Goal: Find specific page/section: Find specific page/section

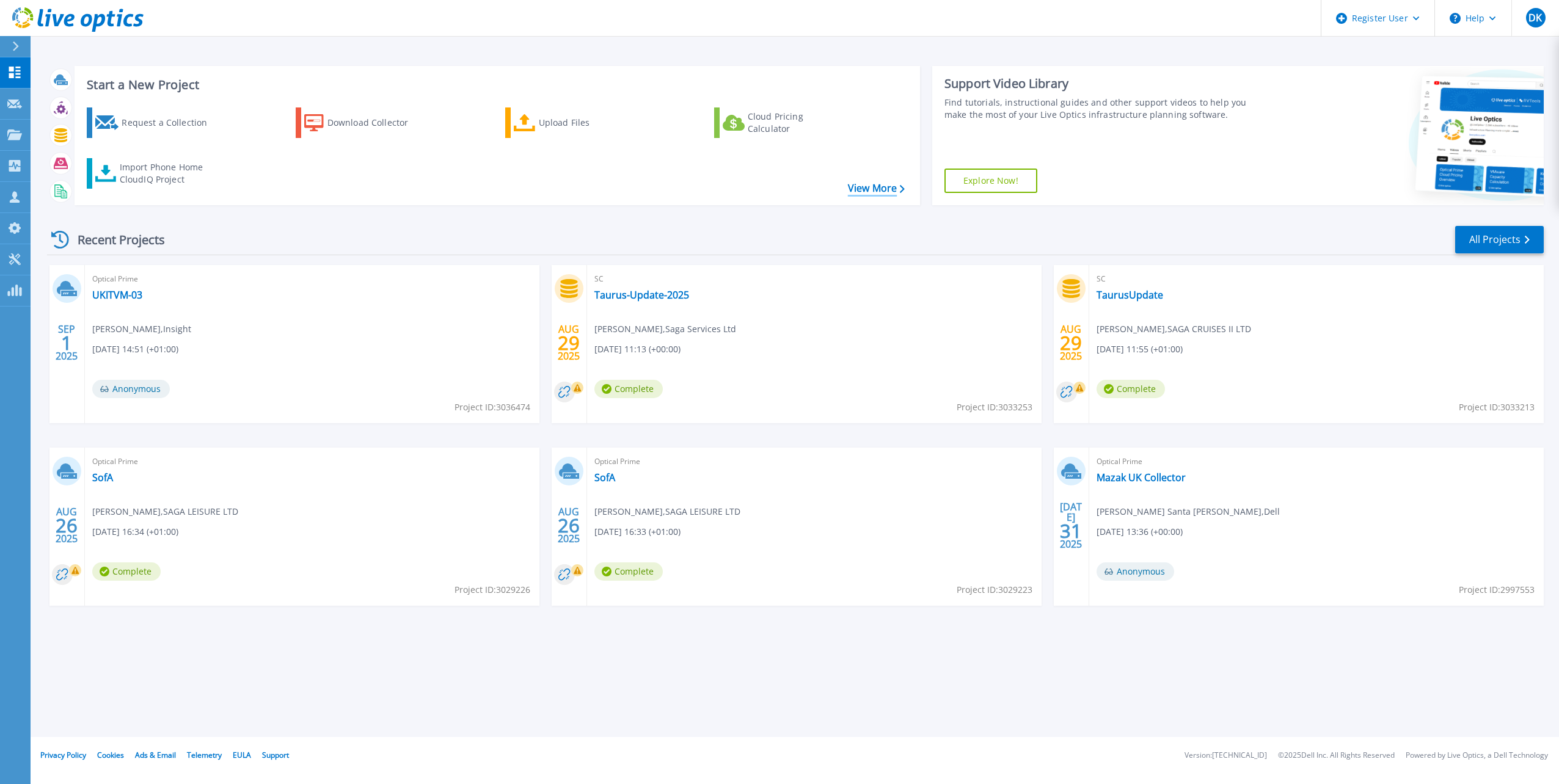
click at [863, 188] on link "View More" at bounding box center [876, 188] width 57 height 11
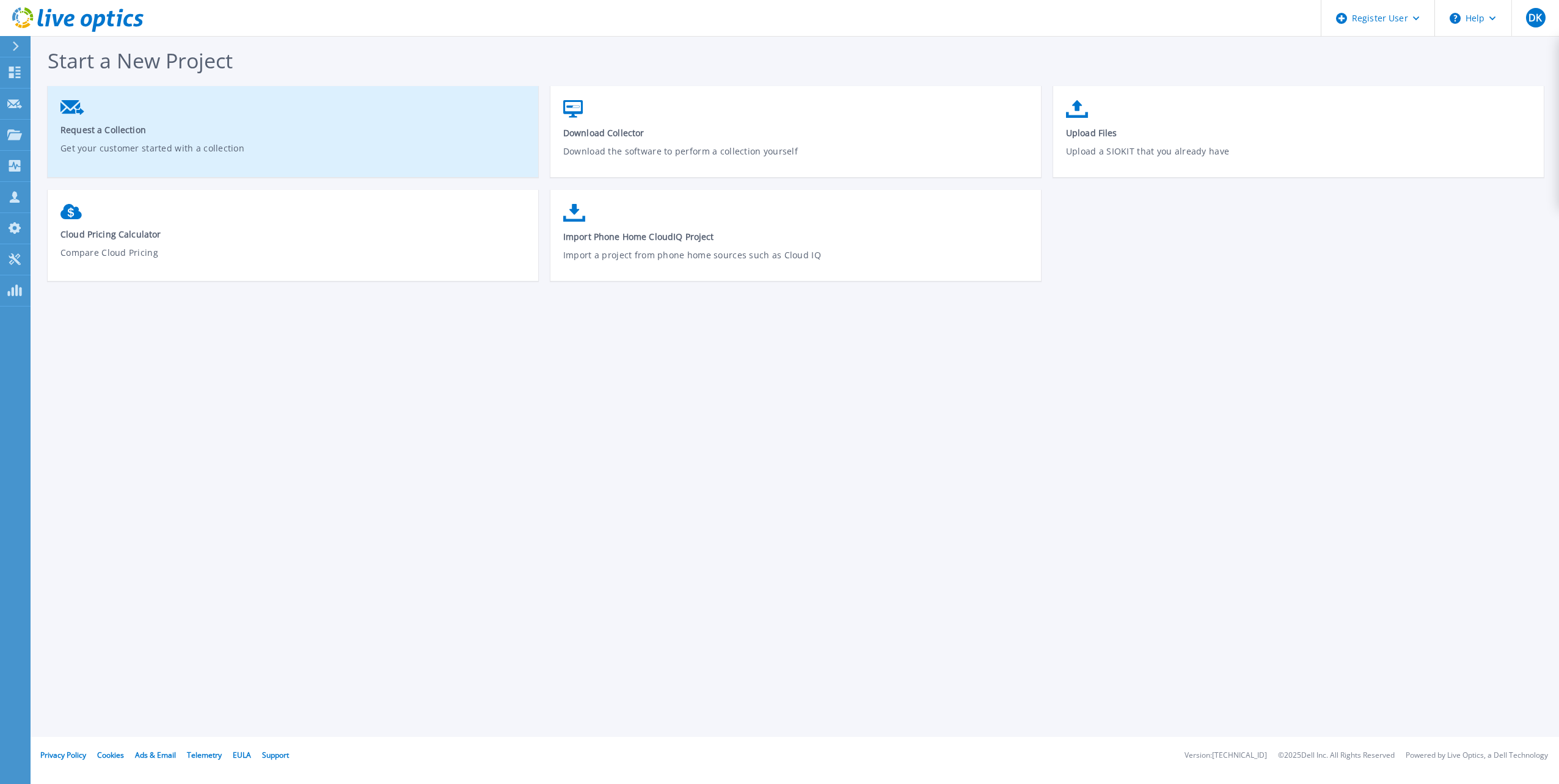
click at [124, 135] on span "Request a Collection" at bounding box center [293, 130] width 465 height 11
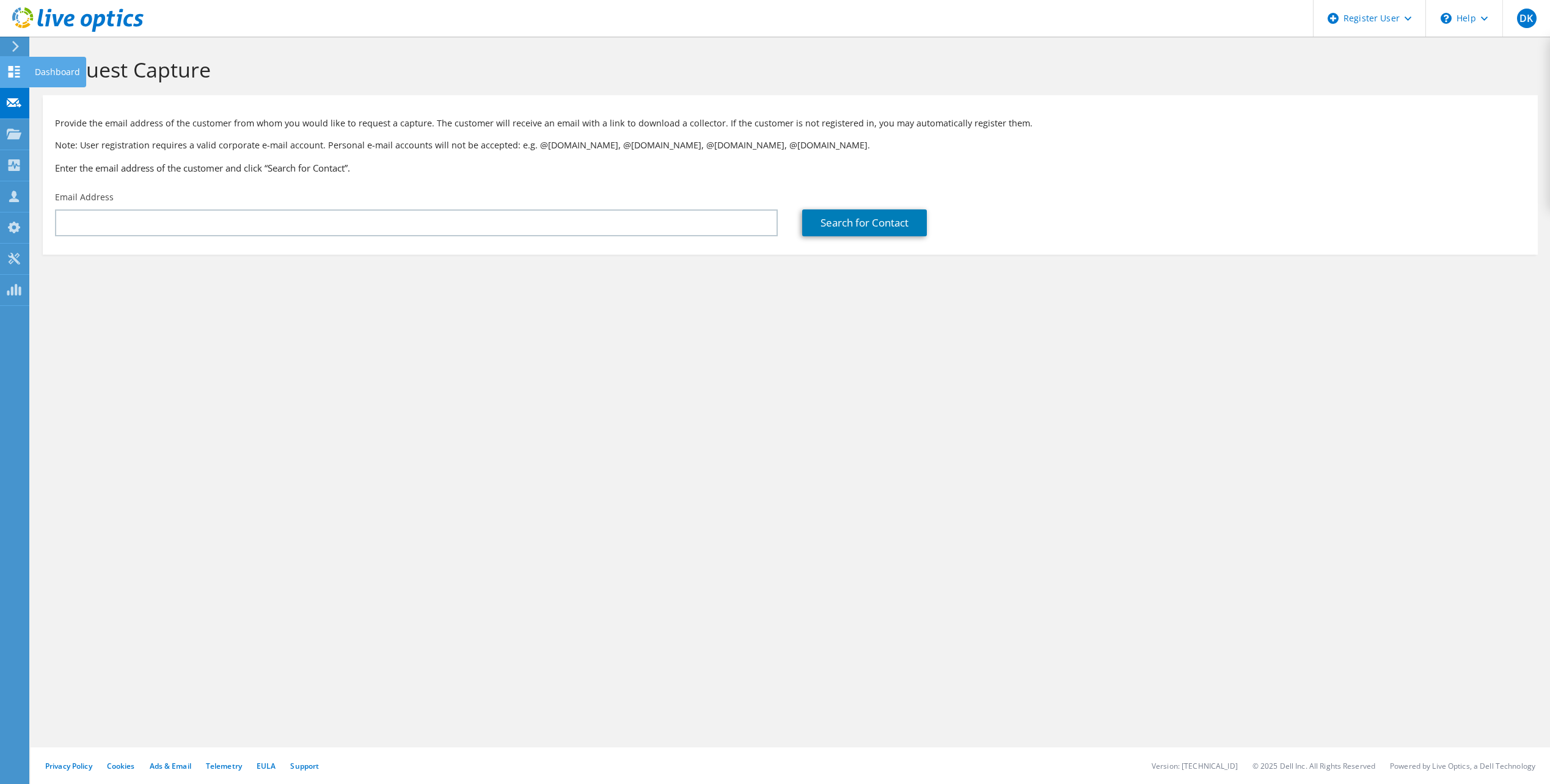
click at [19, 75] on icon at bounding box center [14, 72] width 14 height 11
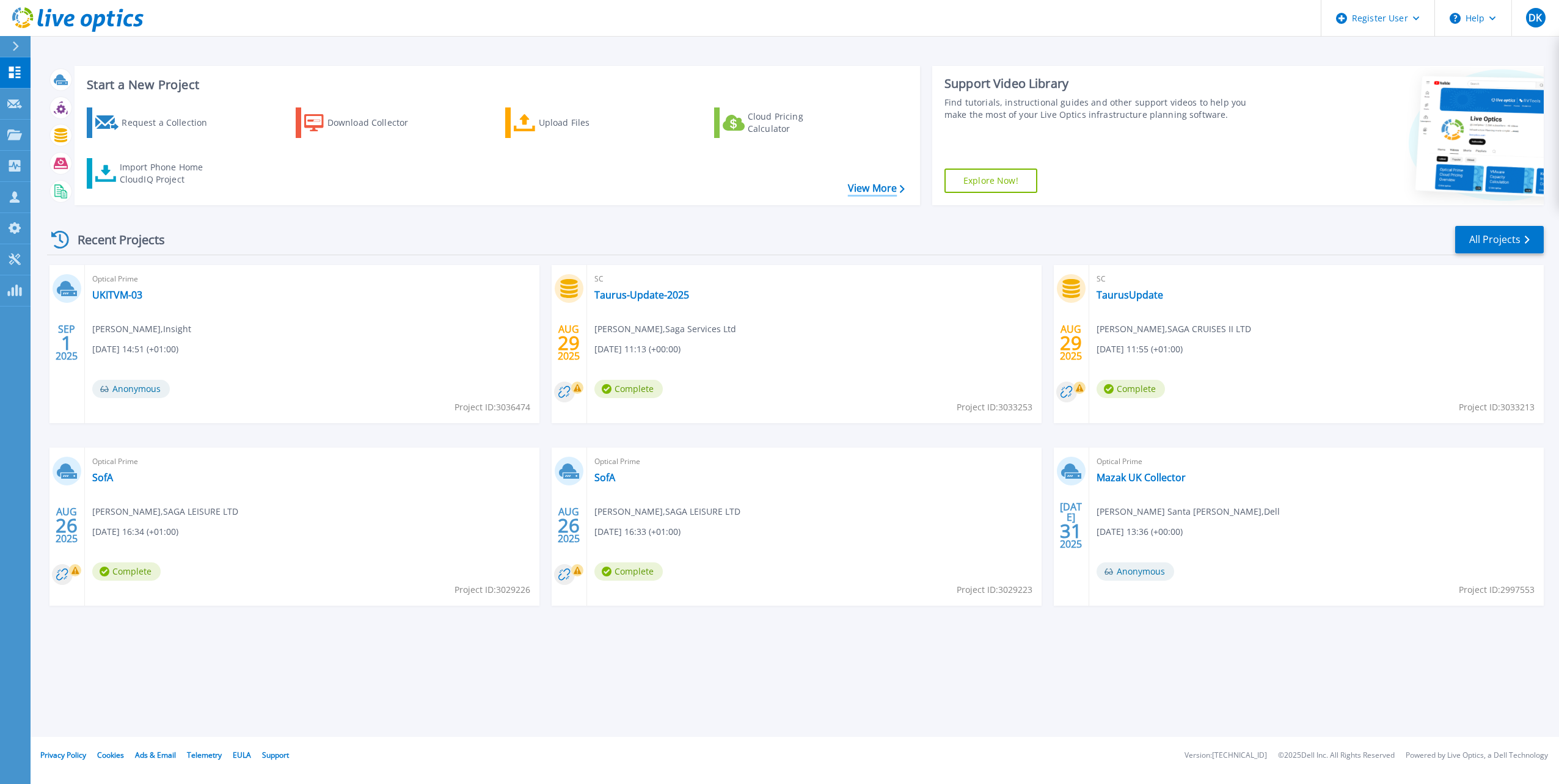
click at [866, 190] on link "View More" at bounding box center [876, 188] width 57 height 11
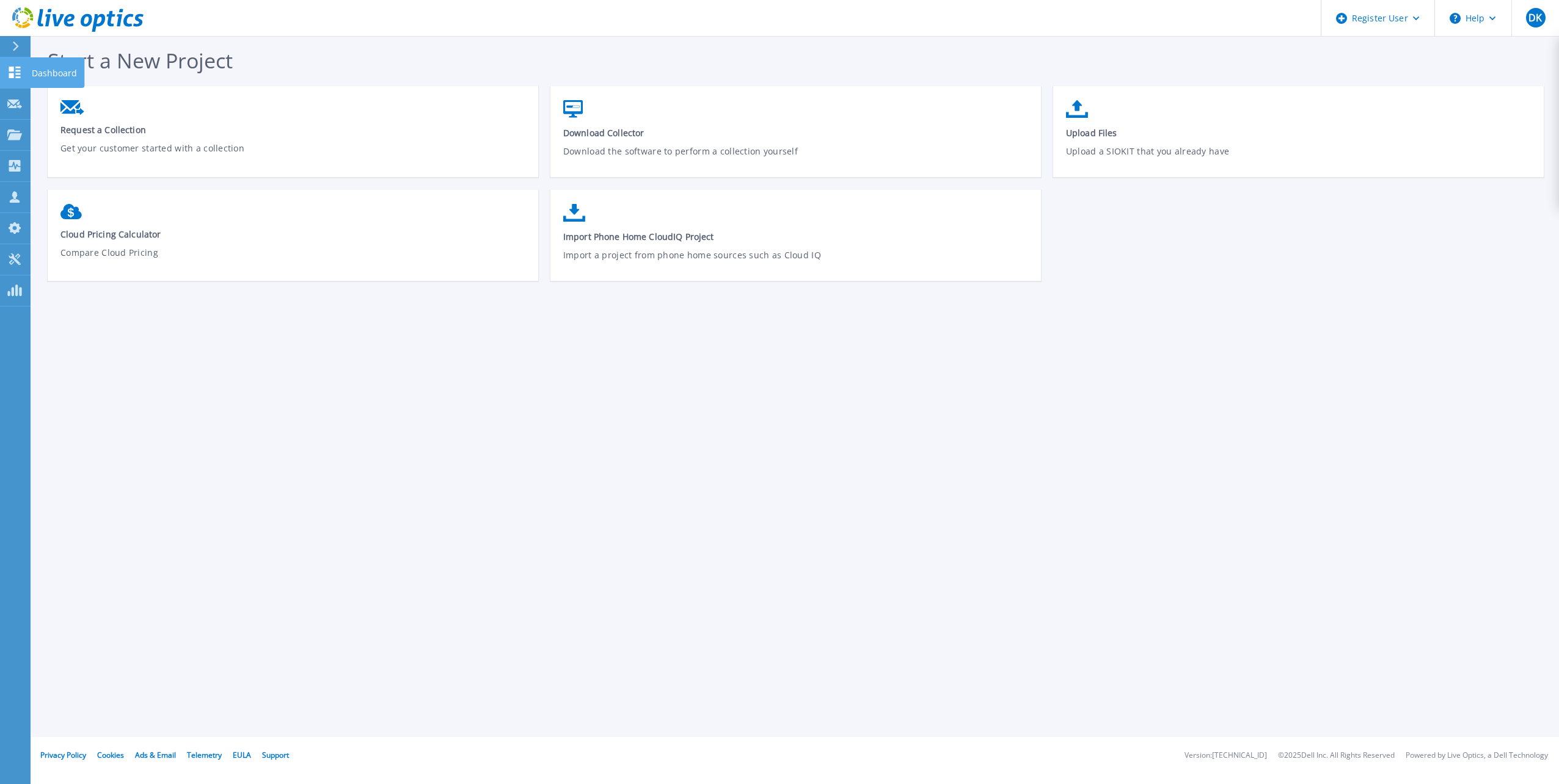
click at [15, 72] on icon at bounding box center [14, 72] width 14 height 11
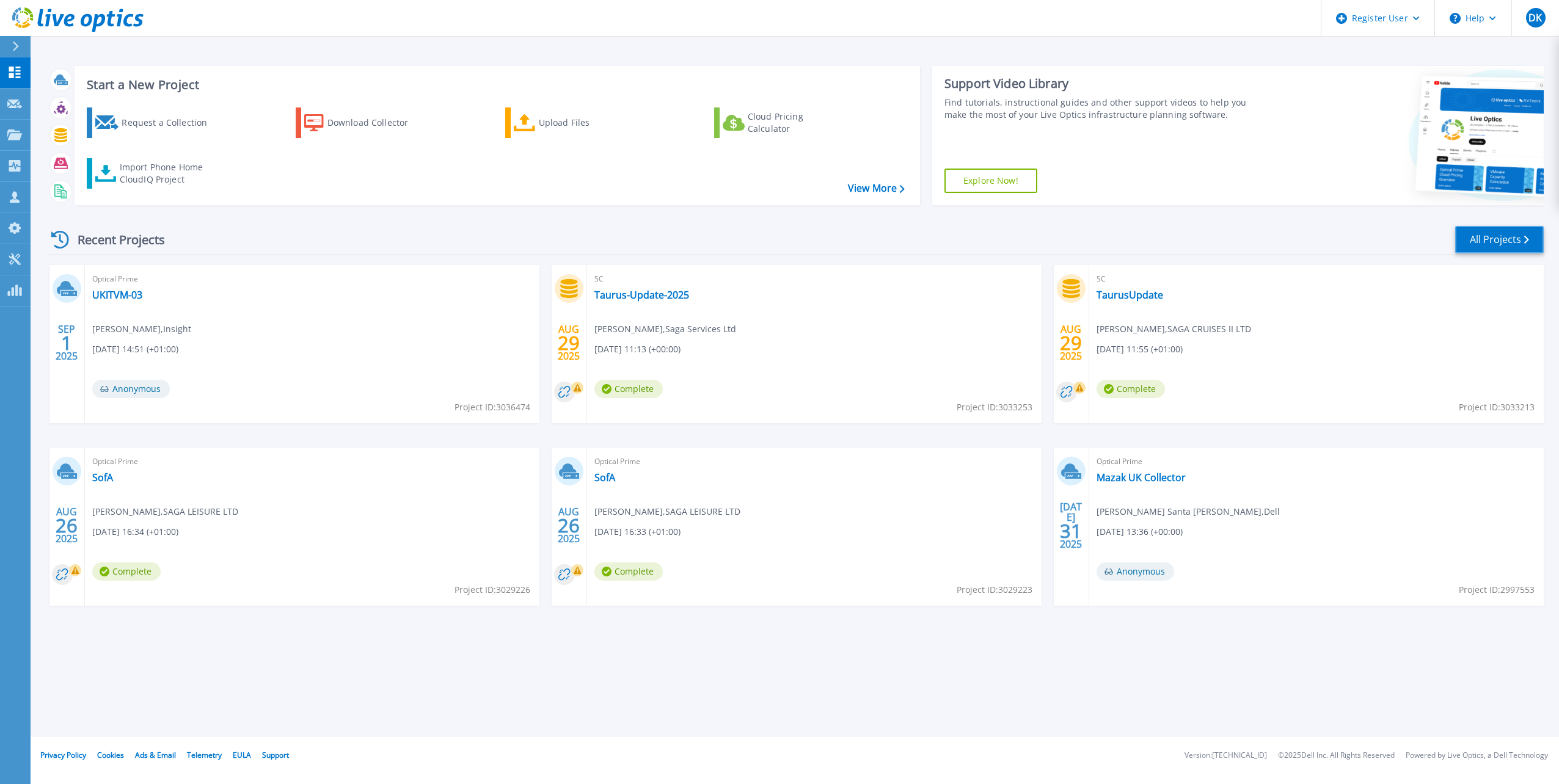
click at [1514, 242] on link "All Projects" at bounding box center [1499, 240] width 89 height 28
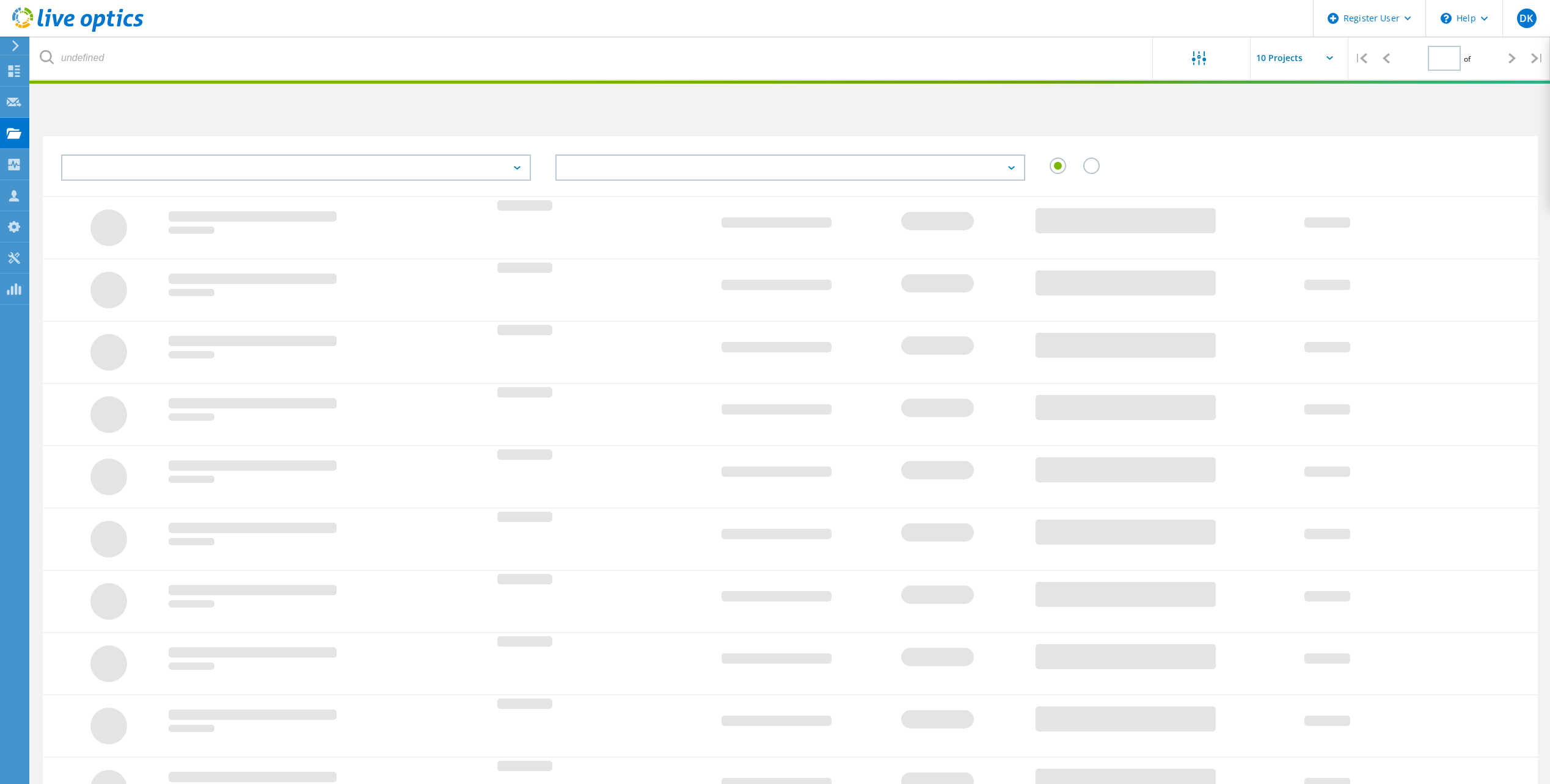
type input "1"
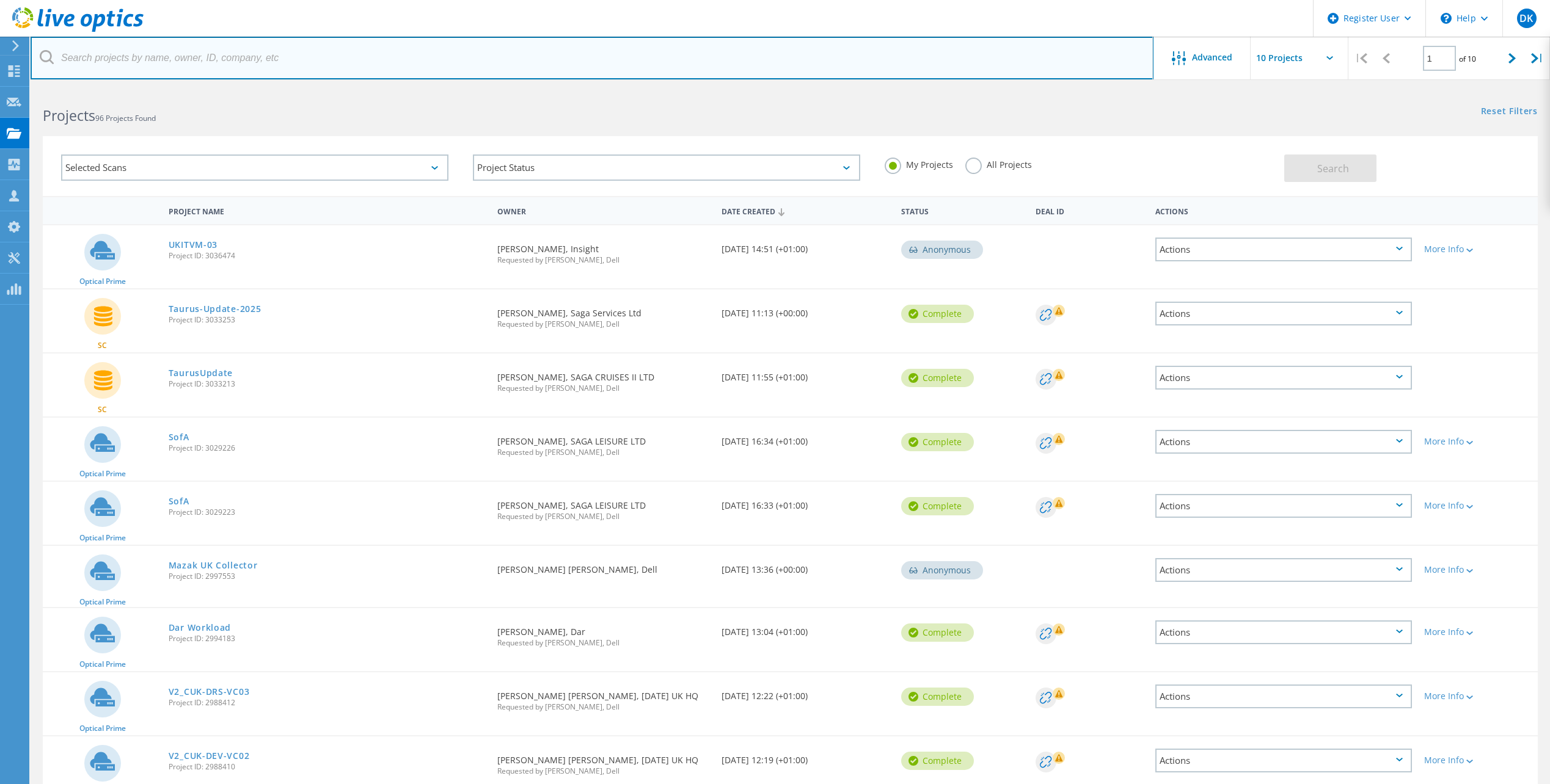
click at [181, 62] on input "text" at bounding box center [592, 58] width 1123 height 43
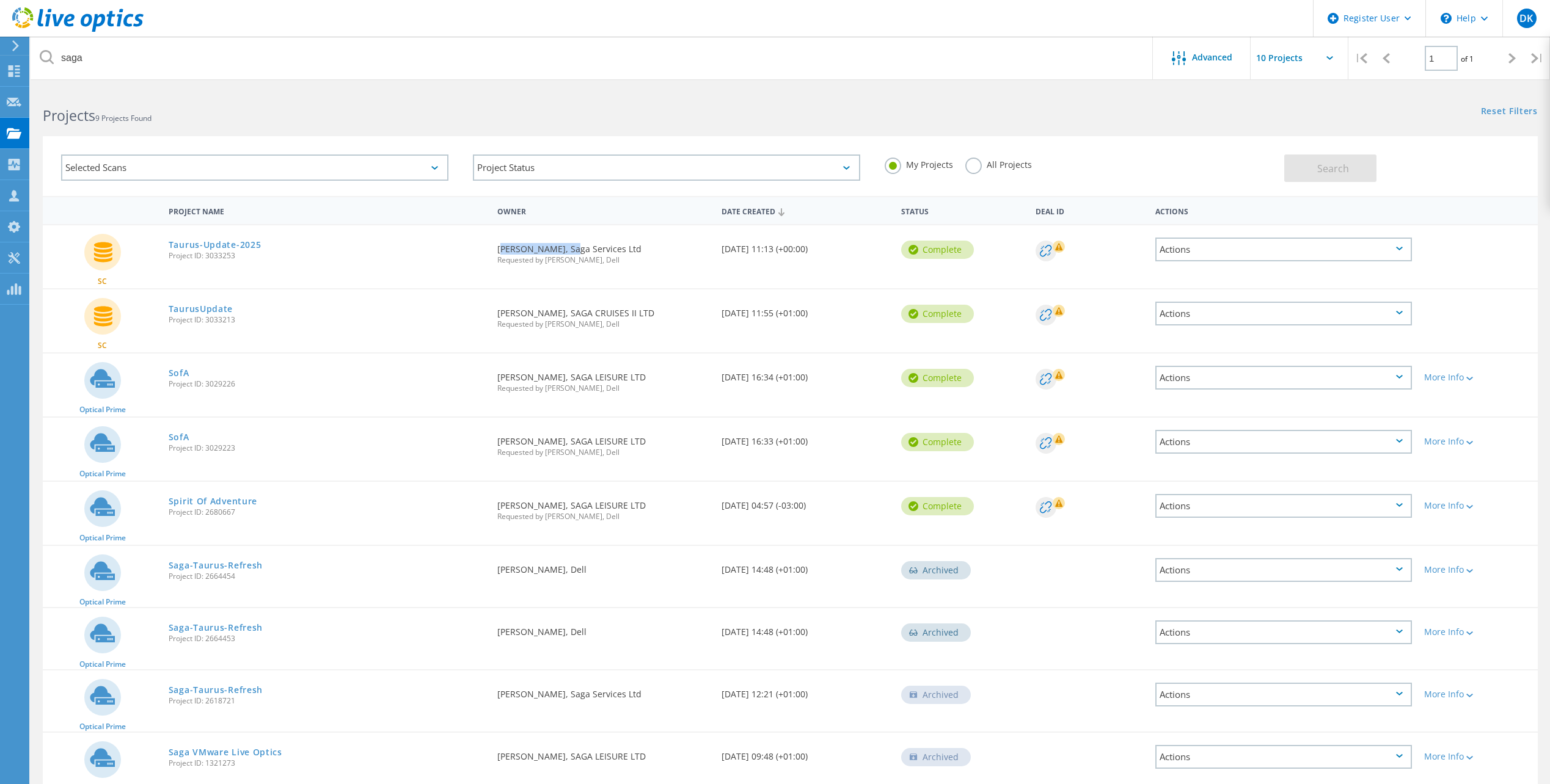
drag, startPoint x: 571, startPoint y: 246, endPoint x: 494, endPoint y: 243, distance: 77.1
click at [494, 243] on div "Requested By michael shearman, Saga Services Ltd Requested by David Kehoe, Dell" at bounding box center [603, 250] width 224 height 51
copy div "[PERSON_NAME]"
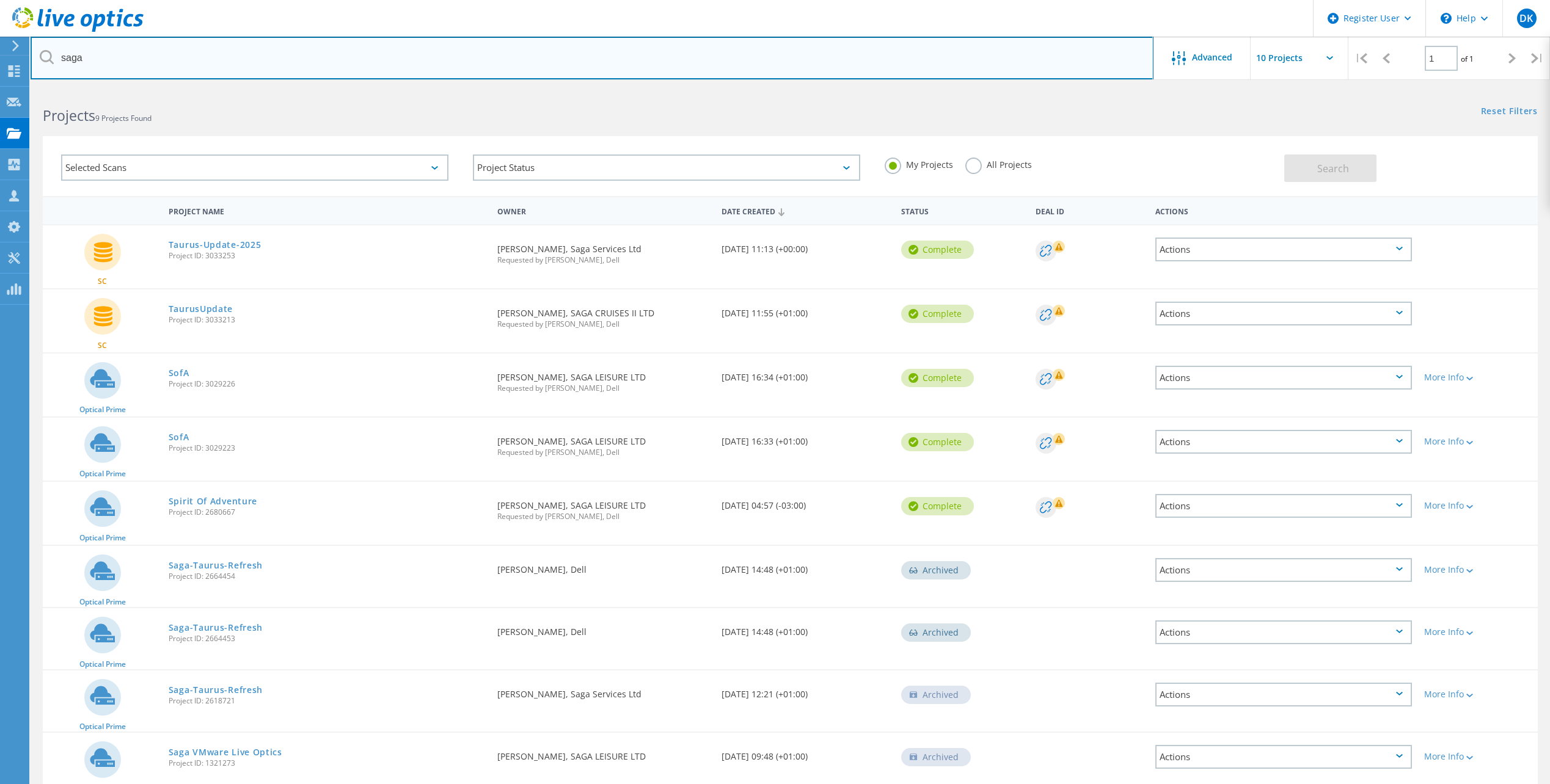
drag, startPoint x: 142, startPoint y: 52, endPoint x: -23, endPoint y: 41, distance: 165.4
click at [0, 41] on html "Register User \n Help Explore Helpful Articles Contact Support DK Dell User Dav…" at bounding box center [775, 421] width 1550 height 842
paste input "[PERSON_NAME]"
type input "[PERSON_NAME]"
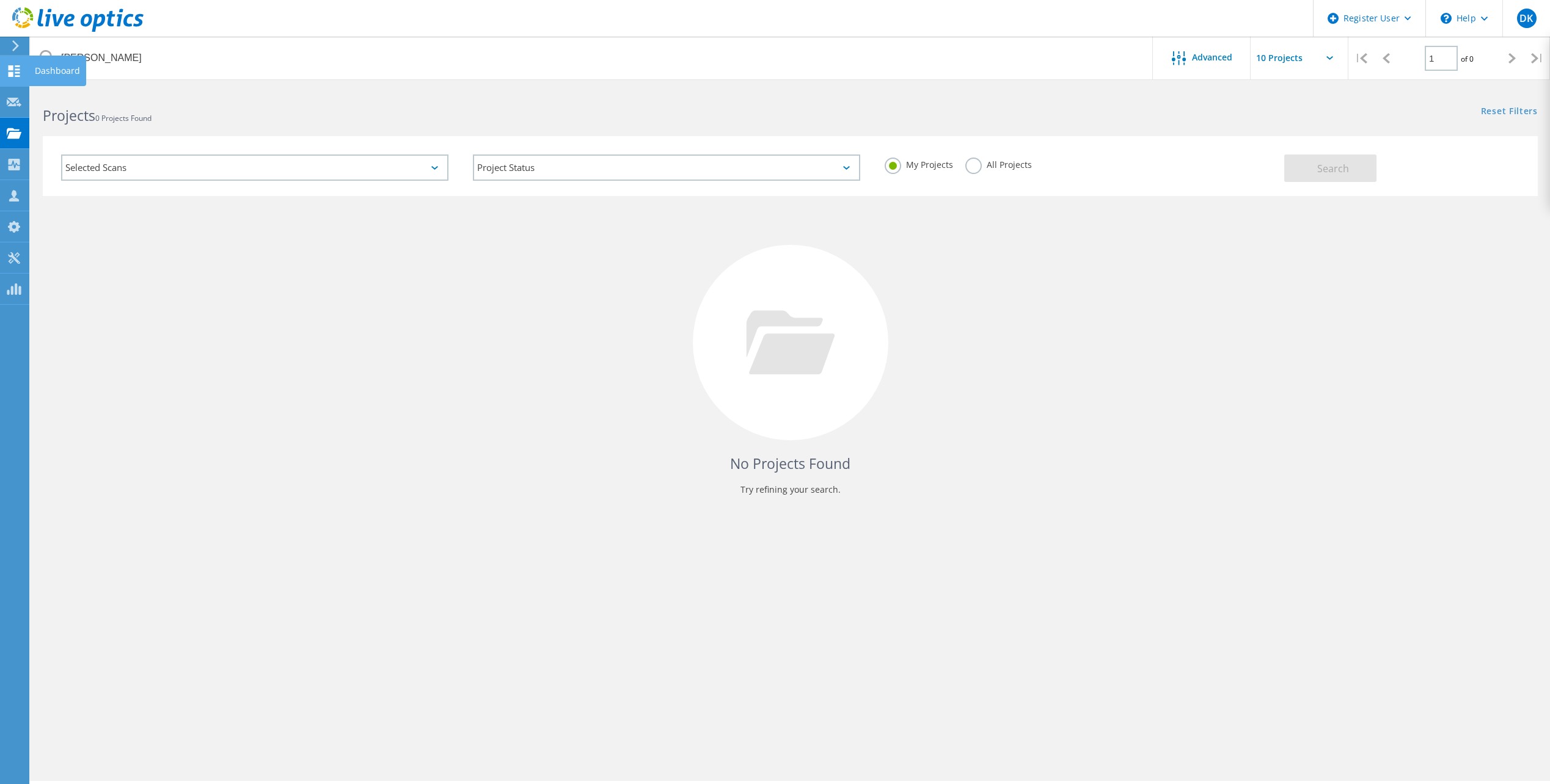
click at [13, 75] on use at bounding box center [14, 71] width 11 height 11
